Goal: Task Accomplishment & Management: Complete application form

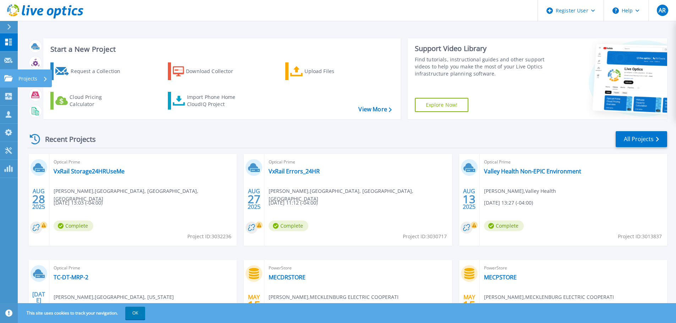
click at [9, 83] on link "Projects Projects" at bounding box center [9, 79] width 18 height 18
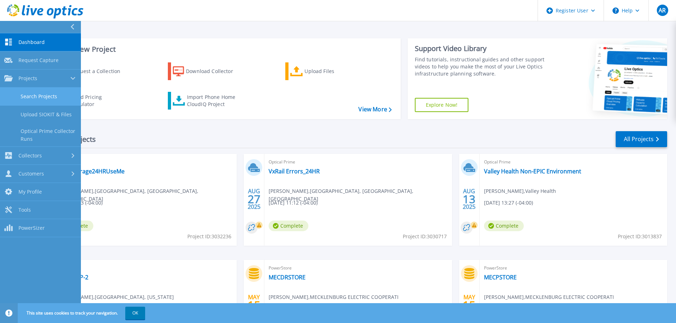
click at [57, 99] on link "Search Projects" at bounding box center [40, 97] width 81 height 18
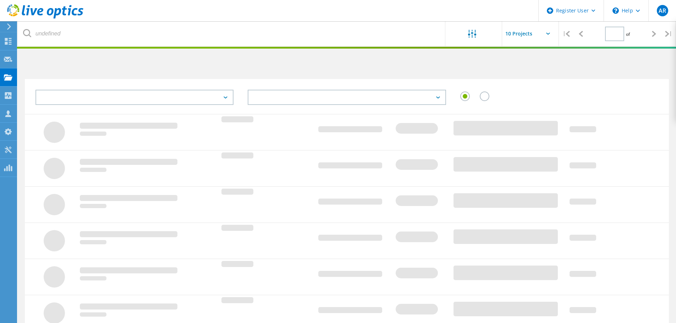
type input "1"
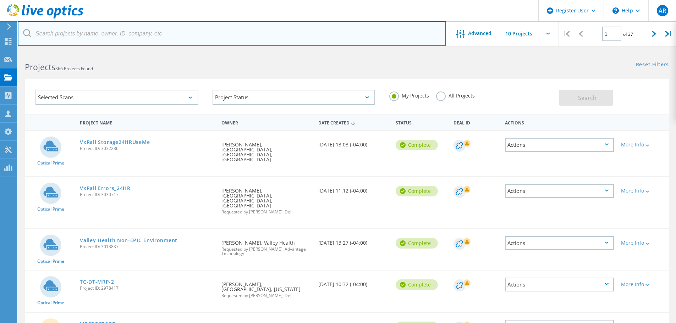
click at [163, 37] on input "text" at bounding box center [232, 33] width 428 height 25
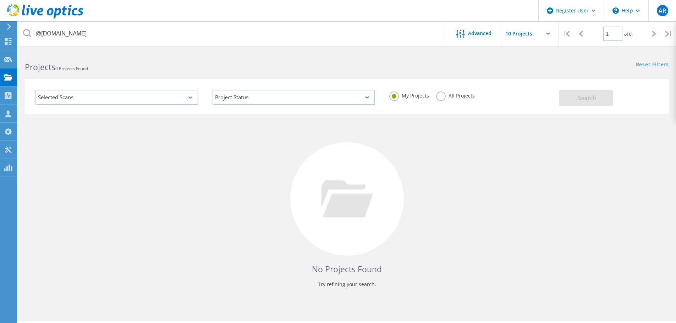
click at [441, 96] on label "All Projects" at bounding box center [455, 95] width 39 height 7
click at [0, 0] on input "All Projects" at bounding box center [0, 0] width 0 height 0
click at [561, 100] on button "Search" at bounding box center [586, 98] width 54 height 16
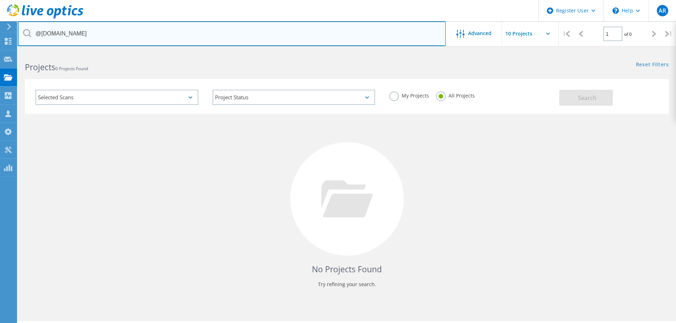
drag, startPoint x: 120, startPoint y: 32, endPoint x: -279, endPoint y: 30, distance: 398.3
click at [0, 30] on html "Register User \n Help Explore Helpful Articles Contact Support AR Dell User Ang…" at bounding box center [338, 171] width 676 height 343
paste input "Chris Miller <chrismiller@atlanticbay.com>"
type input "chrismiller@atlanticbay.com"
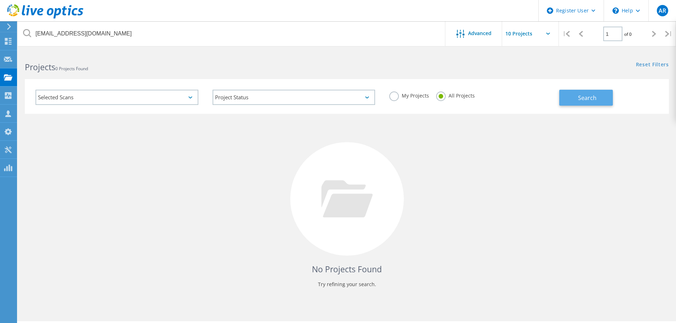
click at [588, 94] on span "Search" at bounding box center [587, 98] width 18 height 8
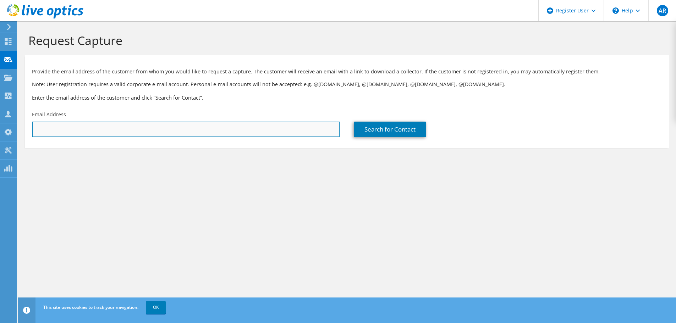
click at [259, 129] on input "text" at bounding box center [185, 130] width 307 height 16
paste input "Chris Miller <chrismiller@atlanticbay.com>"
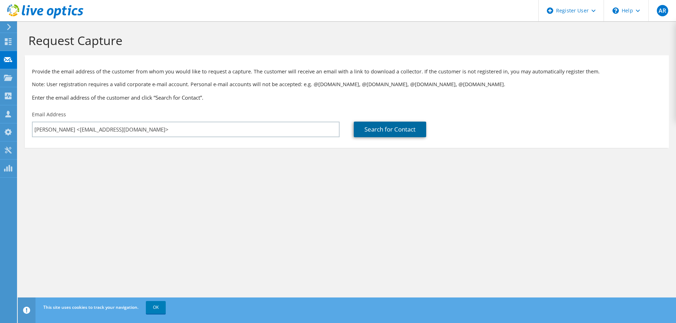
click at [397, 124] on link "Search for Contact" at bounding box center [390, 130] width 72 height 16
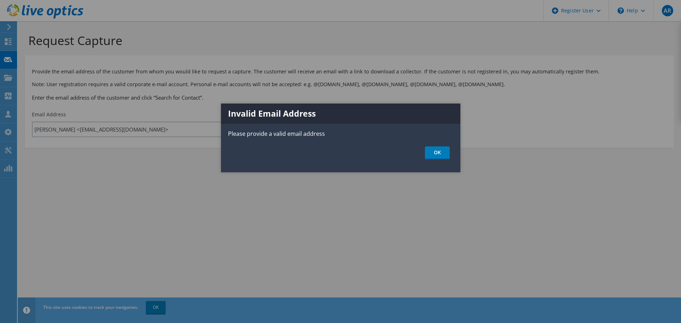
click at [162, 131] on div at bounding box center [340, 161] width 681 height 323
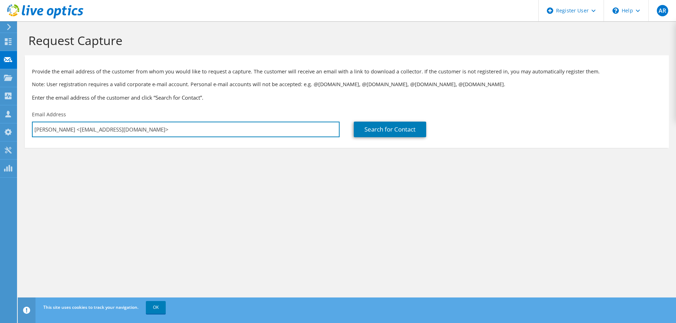
drag, startPoint x: 66, startPoint y: 128, endPoint x: -329, endPoint y: 117, distance: 396.0
click at [0, 117] on html "AR Dell User Angel Resto Angel.Resto@dell.com Dell My Profile Log Out \n Help E…" at bounding box center [338, 161] width 676 height 323
click at [124, 135] on input "chrismiller@atlanticbay.com>" at bounding box center [185, 130] width 307 height 16
type input "chrismiller@atlanticbay.com"
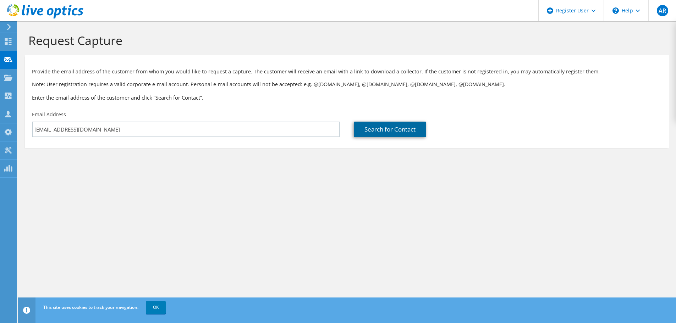
click at [384, 130] on link "Search for Contact" at bounding box center [390, 130] width 72 height 16
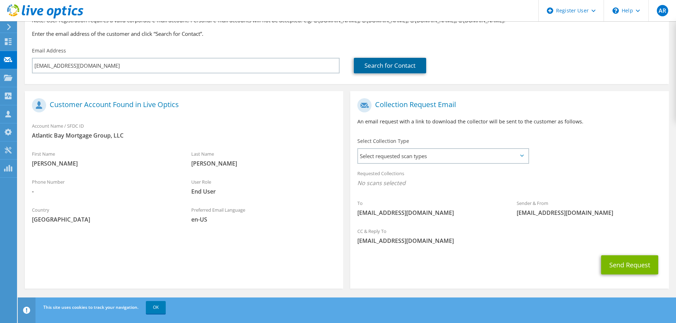
scroll to position [65, 0]
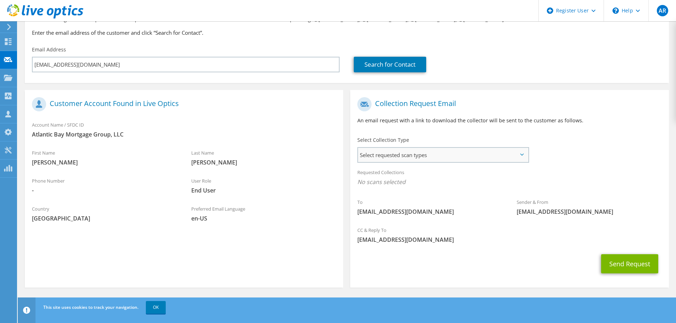
click at [443, 155] on span "Select requested scan types" at bounding box center [443, 155] width 170 height 14
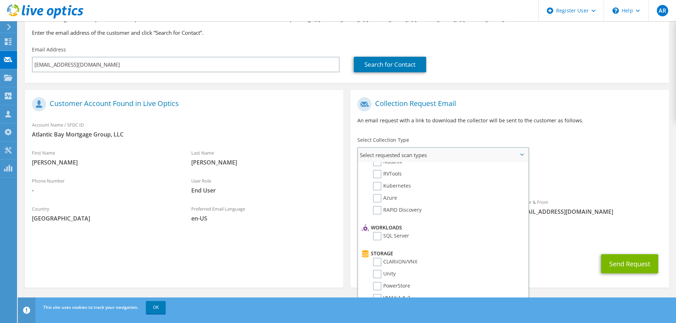
scroll to position [29, 0]
click at [381, 183] on label "RVTools" at bounding box center [387, 183] width 29 height 9
click at [0, 0] on input "RVTools" at bounding box center [0, 0] width 0 height 0
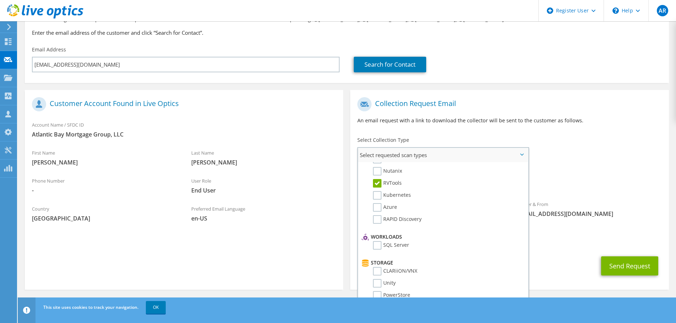
scroll to position [0, 0]
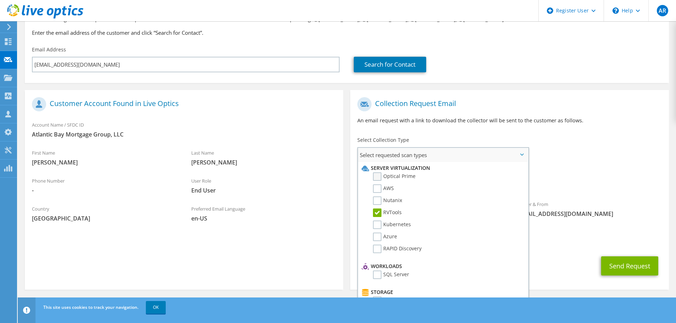
click at [379, 177] on label "Optical Prime" at bounding box center [394, 176] width 43 height 9
click at [0, 0] on input "Optical Prime" at bounding box center [0, 0] width 0 height 0
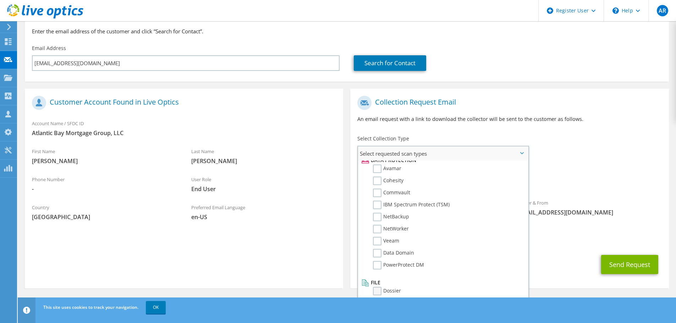
scroll to position [67, 0]
click at [380, 290] on label "Dossier" at bounding box center [387, 290] width 28 height 9
click at [0, 0] on input "Dossier" at bounding box center [0, 0] width 0 height 0
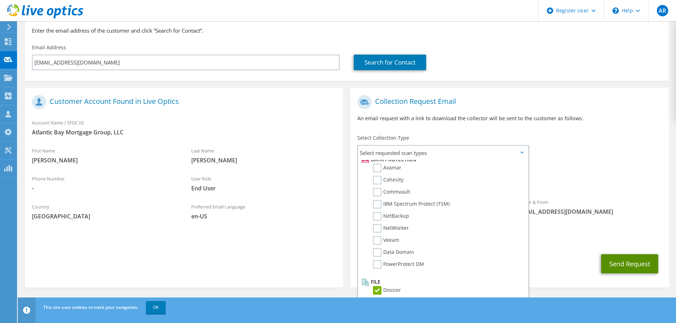
click at [650, 268] on button "Send Request" at bounding box center [629, 263] width 57 height 19
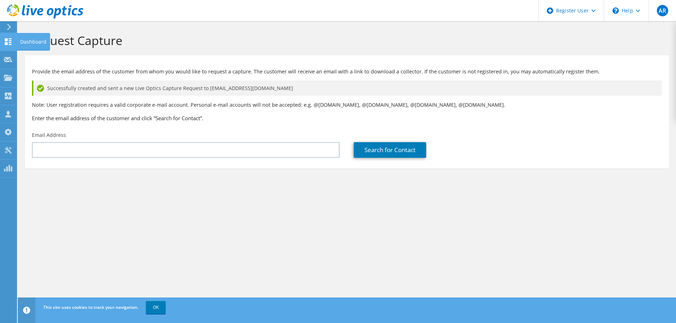
click at [10, 41] on use at bounding box center [8, 41] width 7 height 7
